Goal: Navigation & Orientation: Go to known website

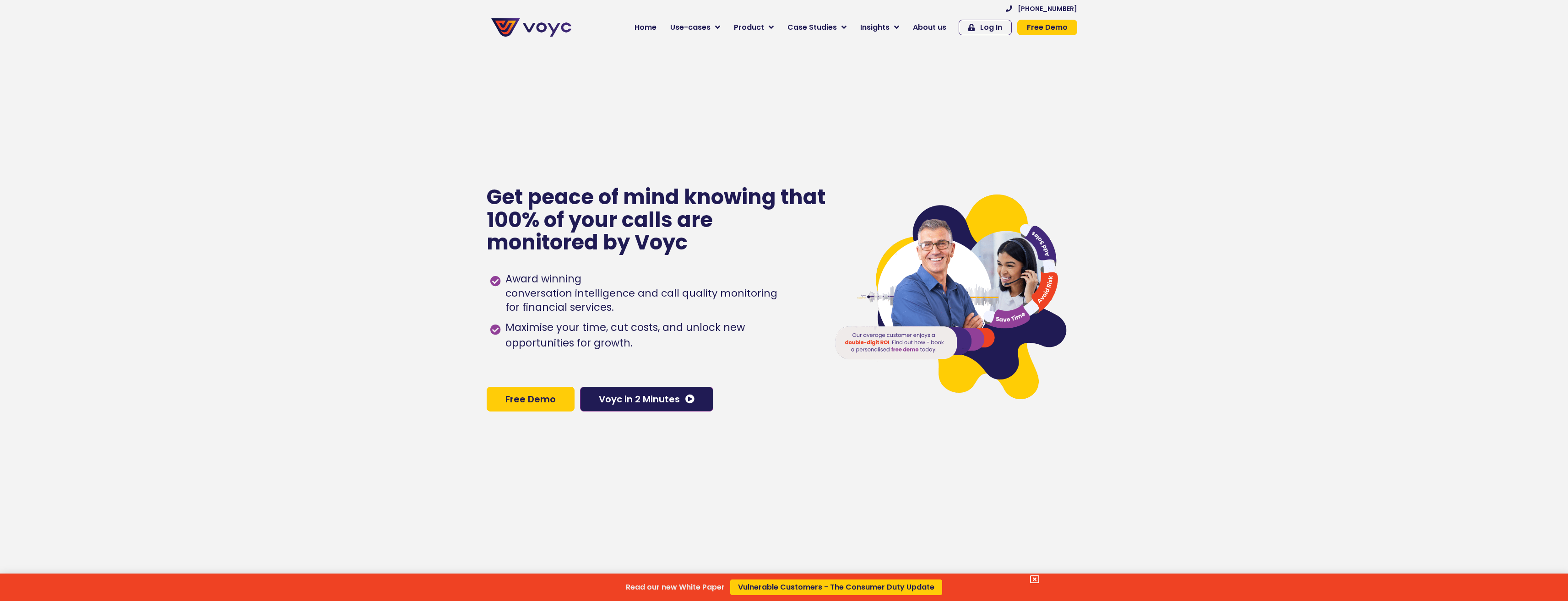
click at [528, 36] on div "Read our new White Paper Vulnerable Customers - The Consumer Duty Update" at bounding box center [784, 300] width 1568 height 601
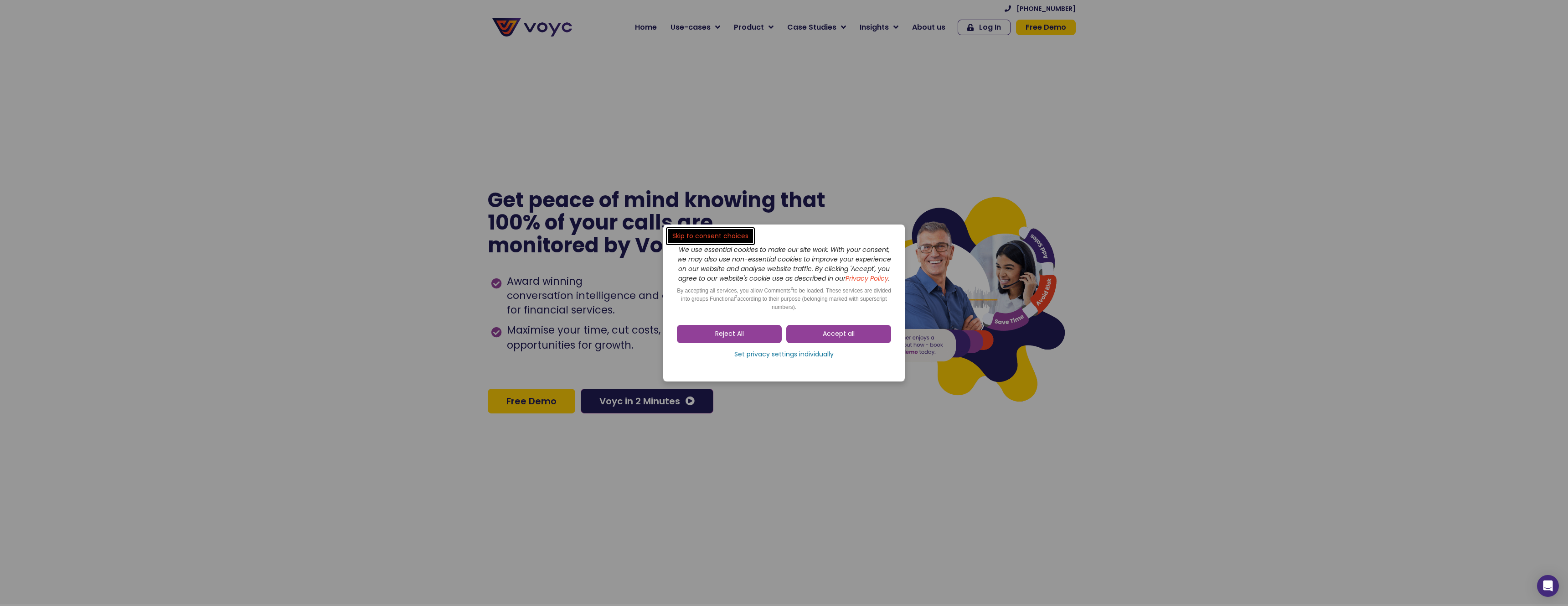
click at [515, 36] on dialog "Skip to consent choices We use essential cookies to make our site work. With yo…" at bounding box center [784, 303] width 1568 height 606
click at [757, 332] on link "Reject All" at bounding box center [729, 333] width 104 height 18
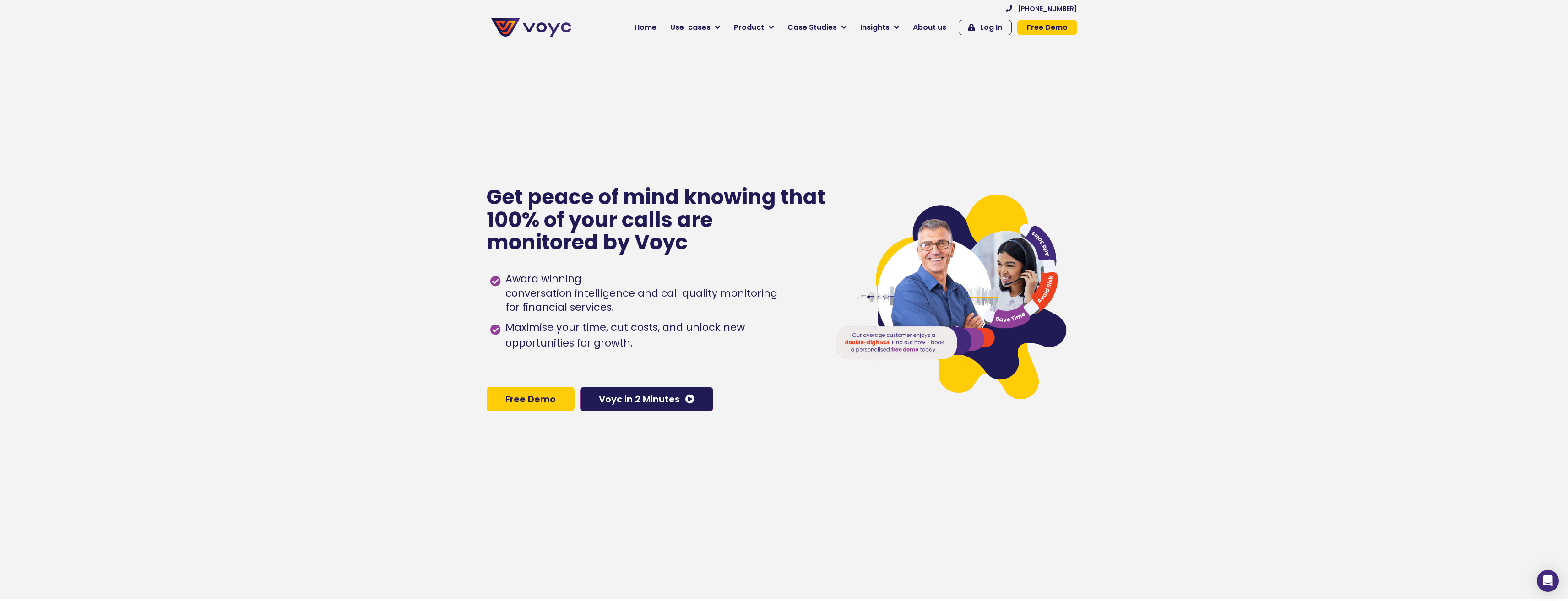
click at [528, 31] on img at bounding box center [532, 27] width 80 height 18
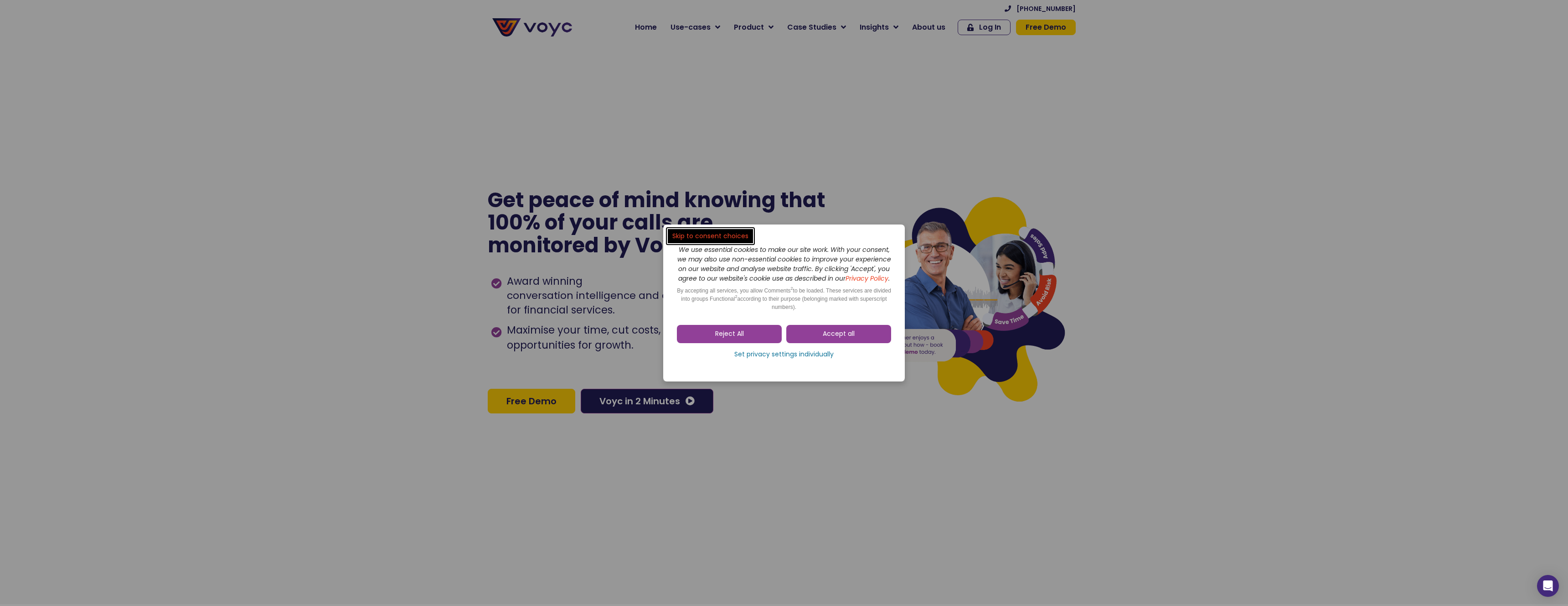
click at [592, 281] on dialog "Skip to consent choices We use essential cookies to make our site work. With yo…" at bounding box center [784, 303] width 1568 height 606
click at [749, 340] on link "Reject All" at bounding box center [729, 333] width 104 height 18
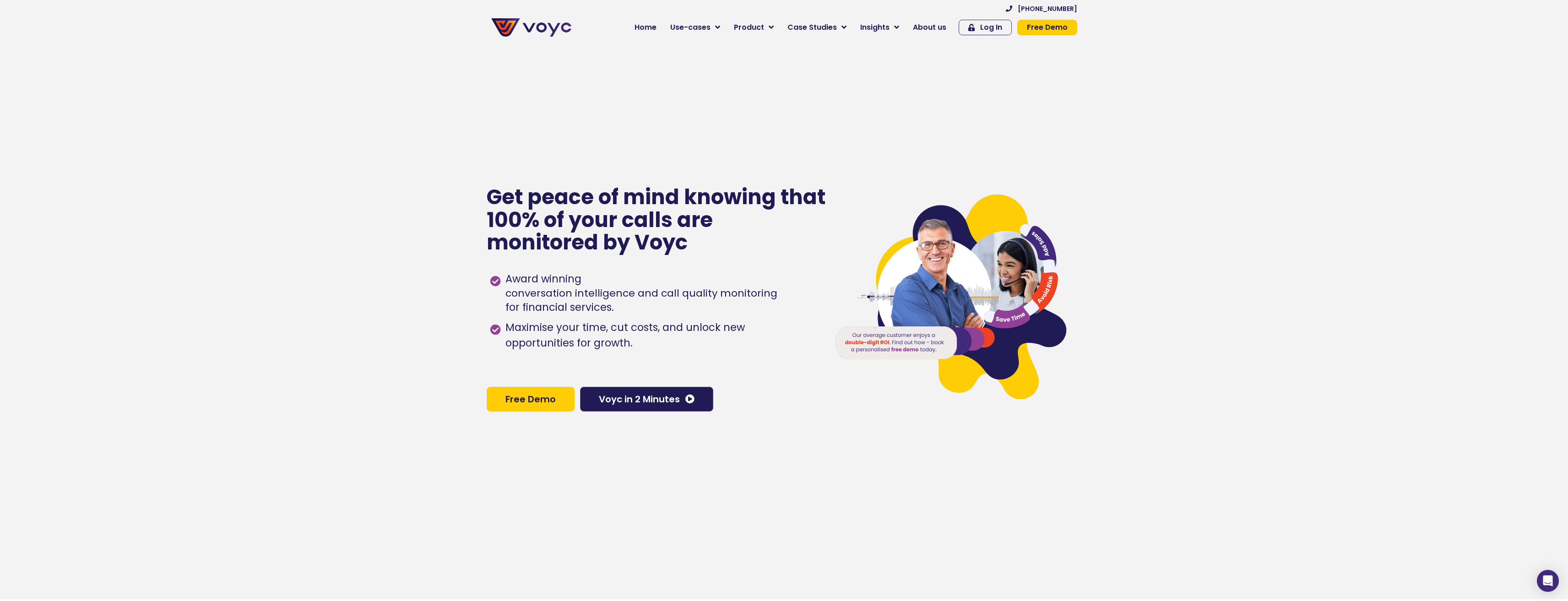
click at [883, 524] on div at bounding box center [950, 299] width 262 height 601
